Goal: Task Accomplishment & Management: Complete application form

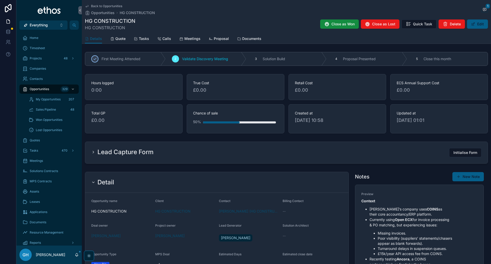
click at [102, 14] on span "Opportunities" at bounding box center [103, 12] width 24 height 5
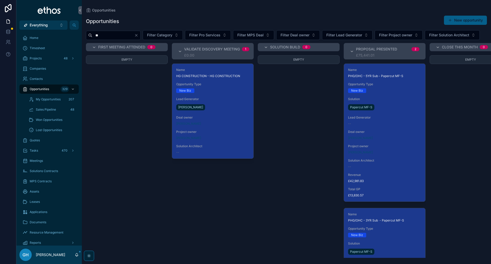
click at [138, 36] on icon "Clear" at bounding box center [136, 35] width 4 height 4
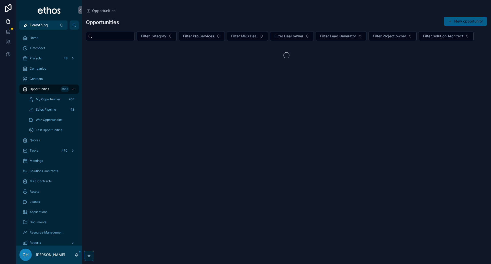
click at [102, 36] on input "scrollable content" at bounding box center [113, 36] width 42 height 7
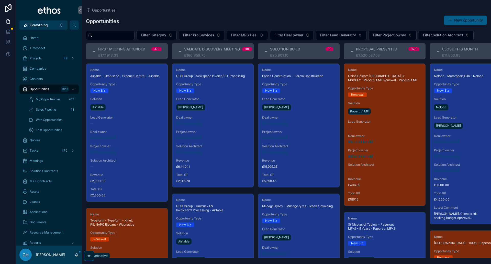
click at [232, 17] on div "Opportunities New opportunity" at bounding box center [286, 21] width 401 height 12
